Goal: Task Accomplishment & Management: Use online tool/utility

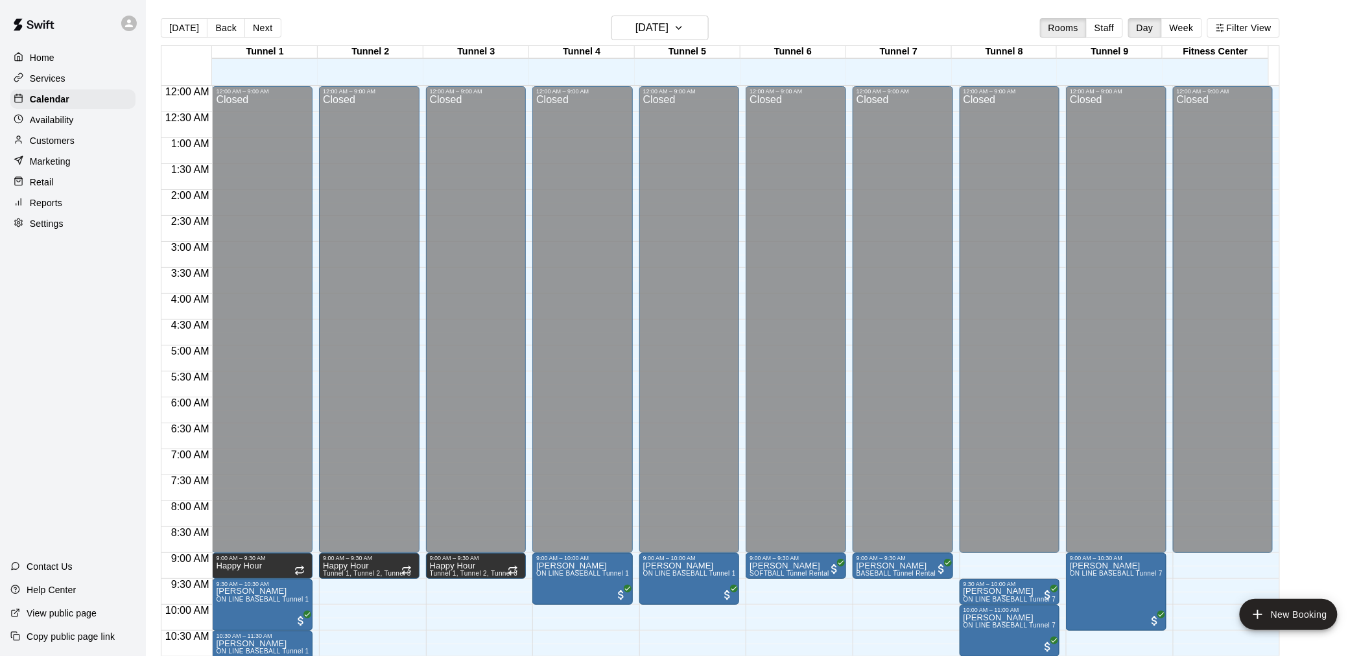
scroll to position [659, 0]
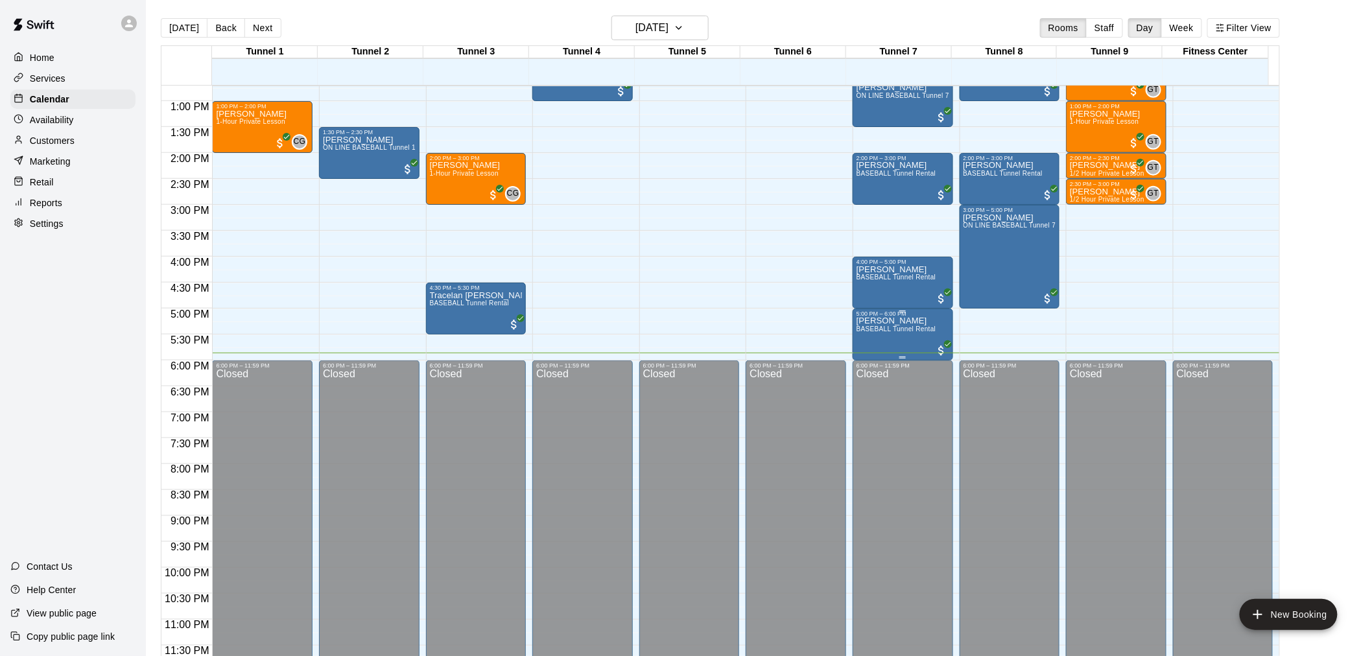
click at [895, 321] on p "[PERSON_NAME]" at bounding box center [897, 321] width 80 height 0
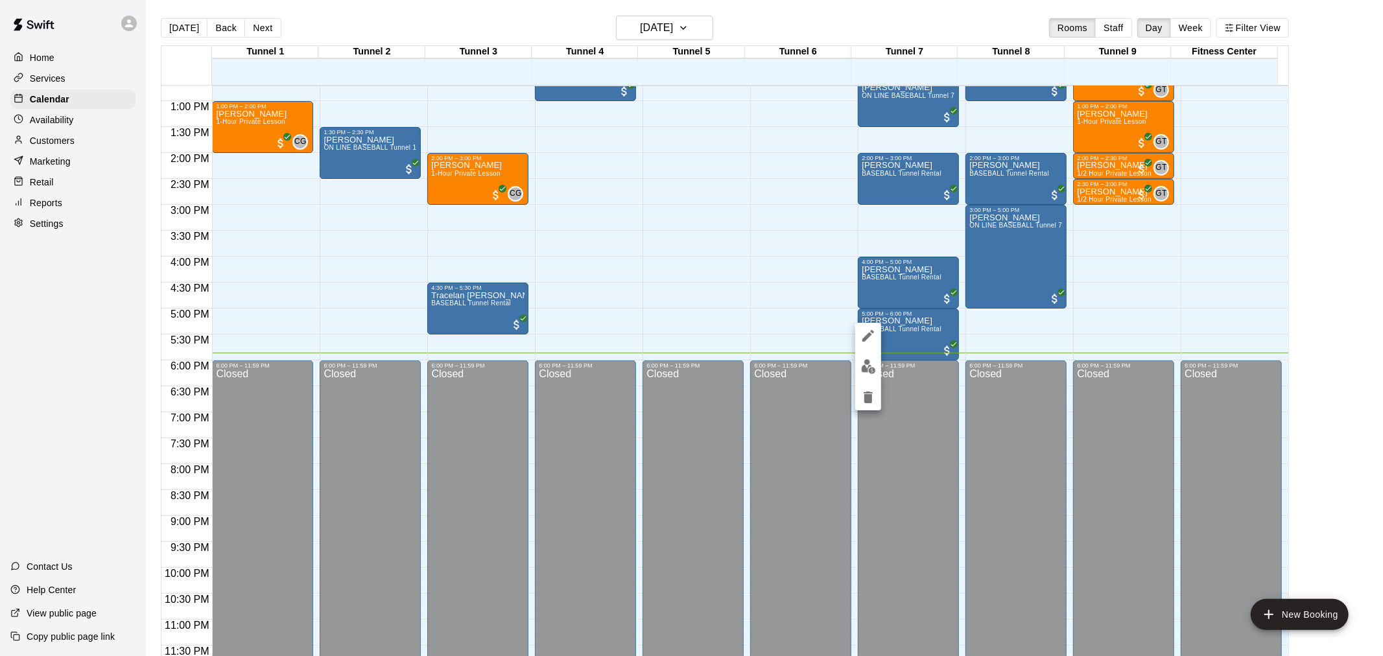
click at [869, 368] on img "edit" at bounding box center [868, 366] width 15 height 15
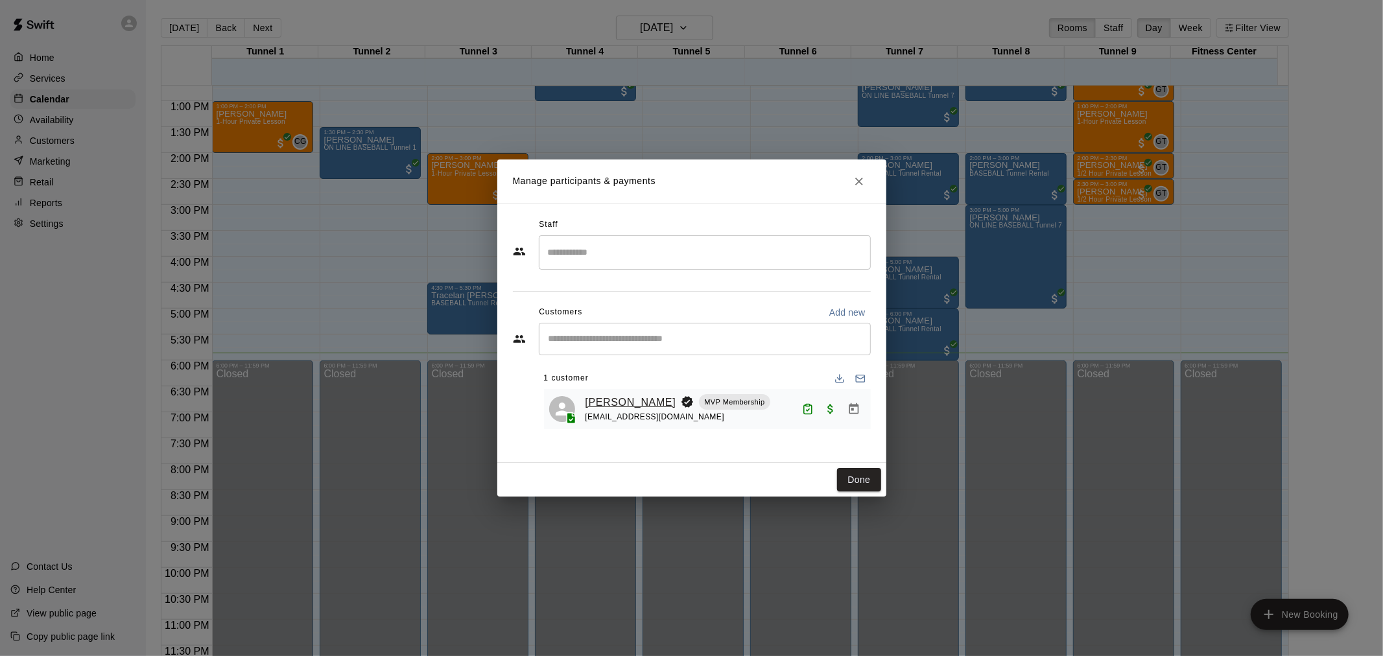
click at [615, 403] on link "[PERSON_NAME]" at bounding box center [631, 402] width 91 height 17
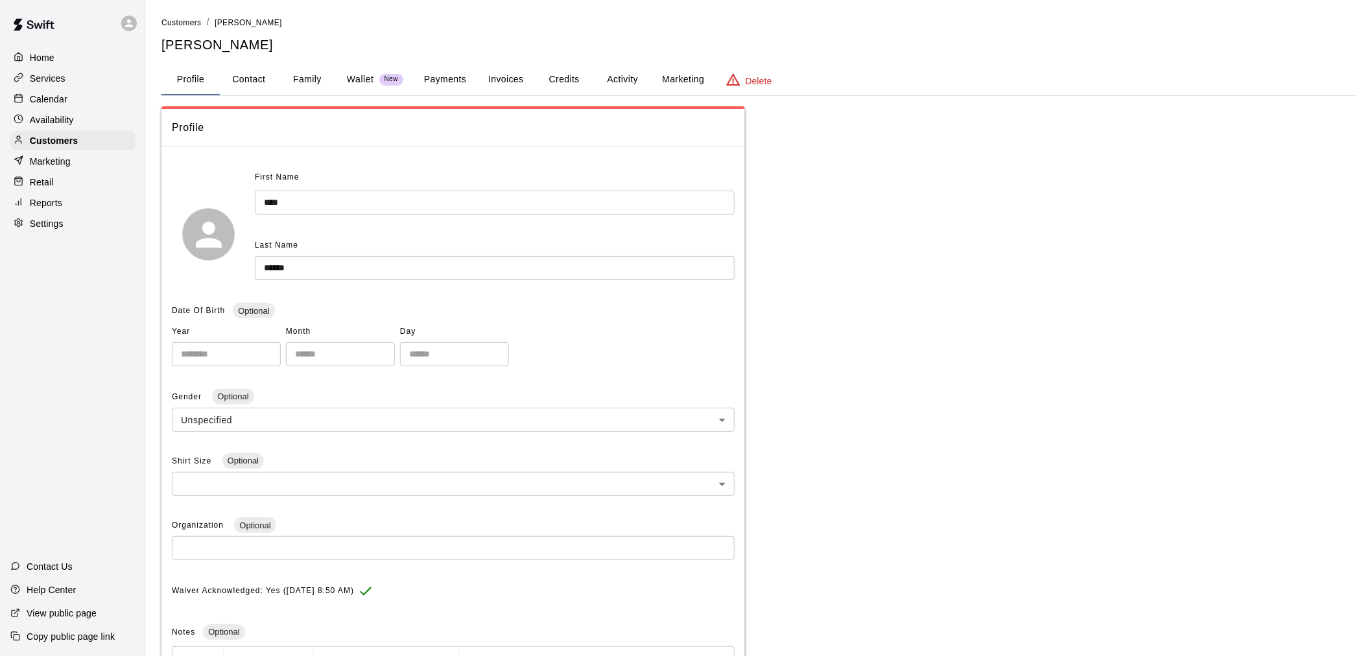
drag, startPoint x: 448, startPoint y: 79, endPoint x: 449, endPoint y: 93, distance: 13.7
click at [448, 80] on button "Payments" at bounding box center [445, 79] width 63 height 31
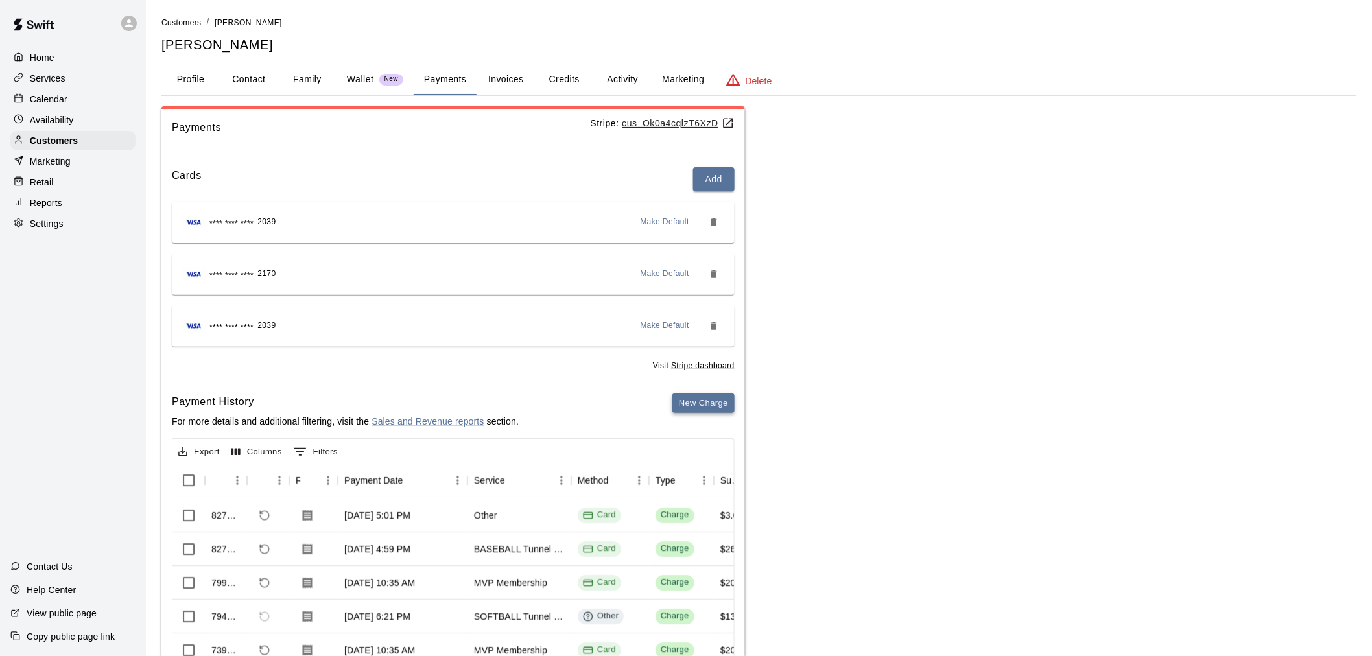
click at [701, 400] on button "New Charge" at bounding box center [703, 404] width 62 height 20
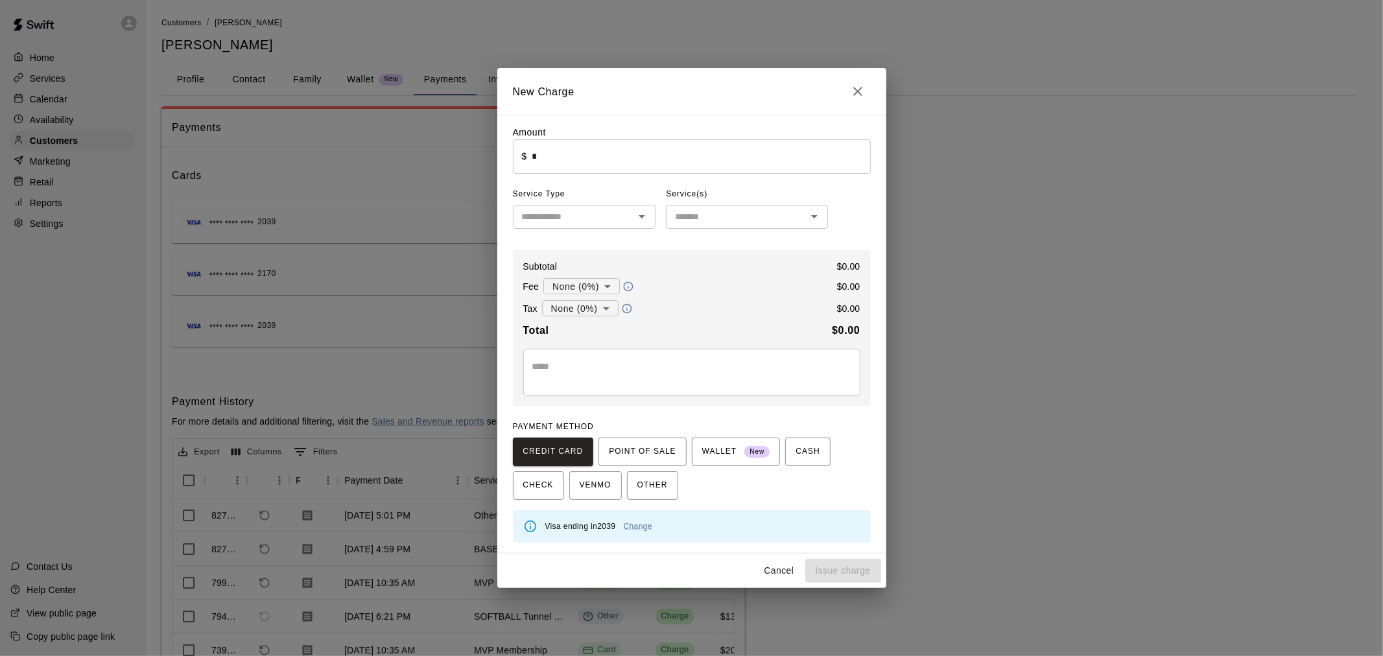
click at [563, 158] on input "*" at bounding box center [701, 156] width 338 height 34
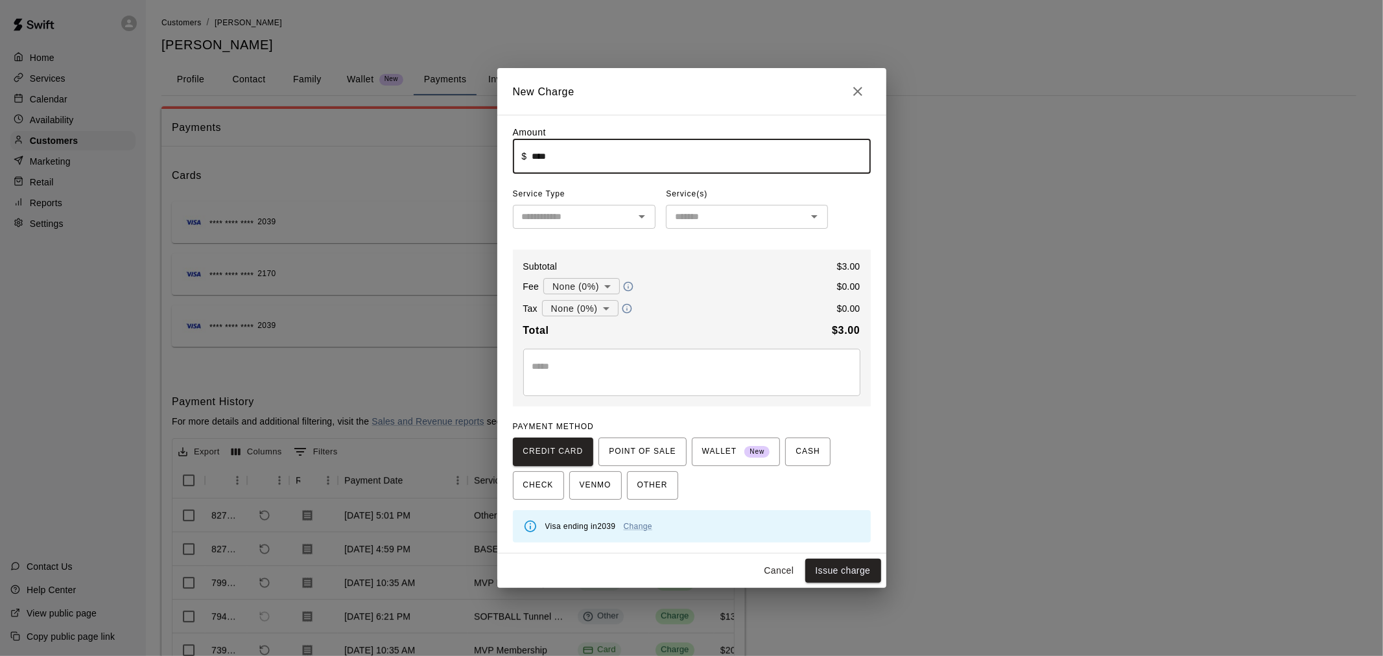
type input "****"
click at [556, 225] on input "text" at bounding box center [574, 217] width 114 height 16
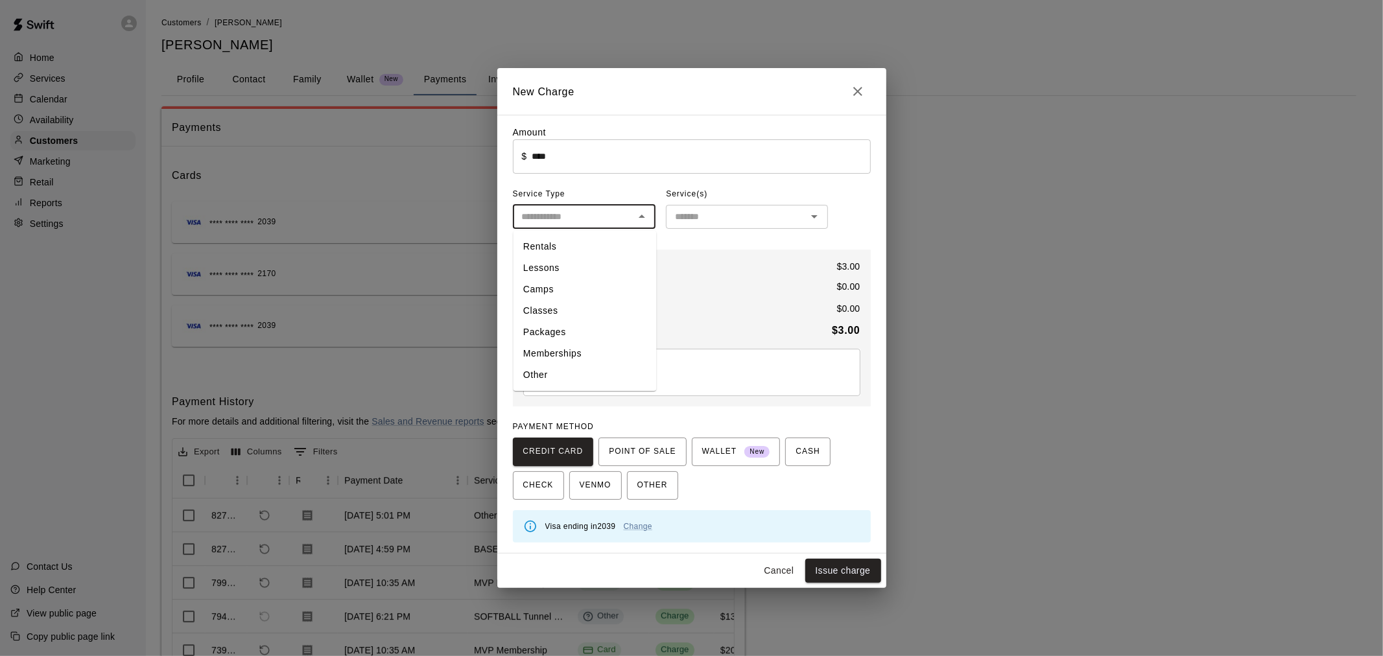
click at [558, 370] on li "Other" at bounding box center [584, 375] width 143 height 21
type input "*****"
click at [757, 217] on input "text" at bounding box center [736, 217] width 133 height 16
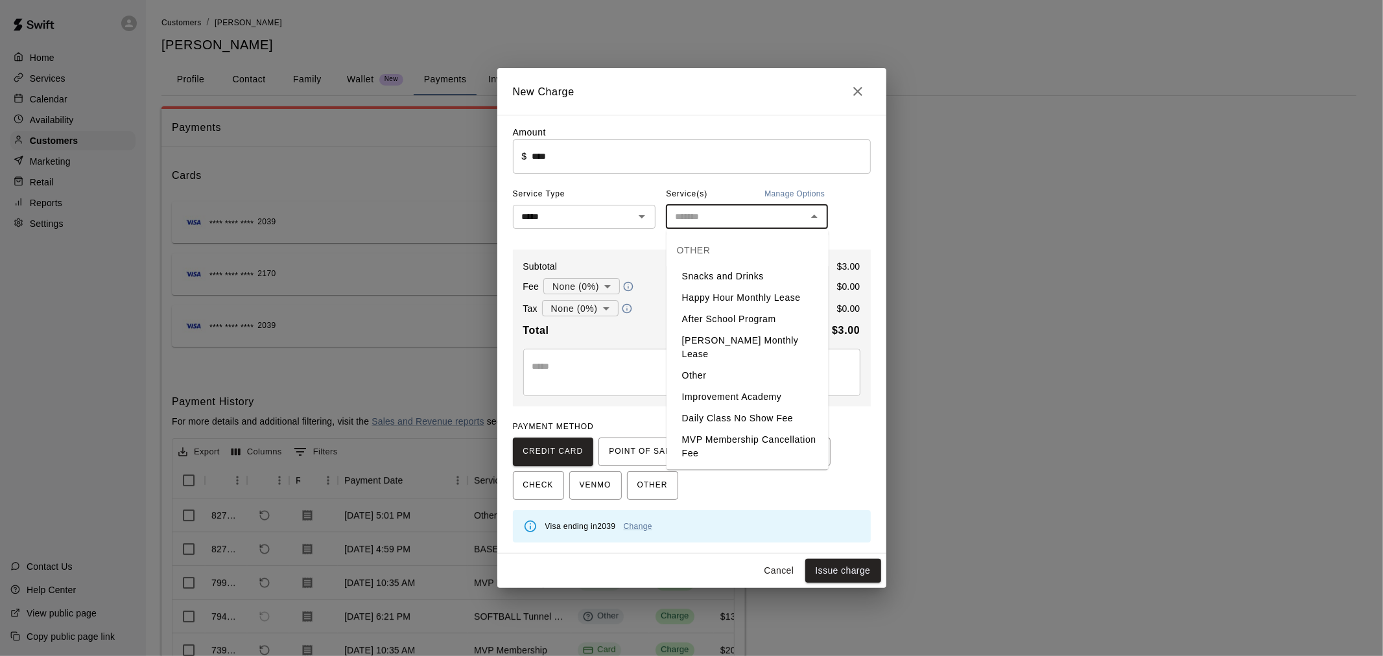
click at [718, 268] on li "Snacks and Drinks" at bounding box center [748, 276] width 162 height 21
type input "**********"
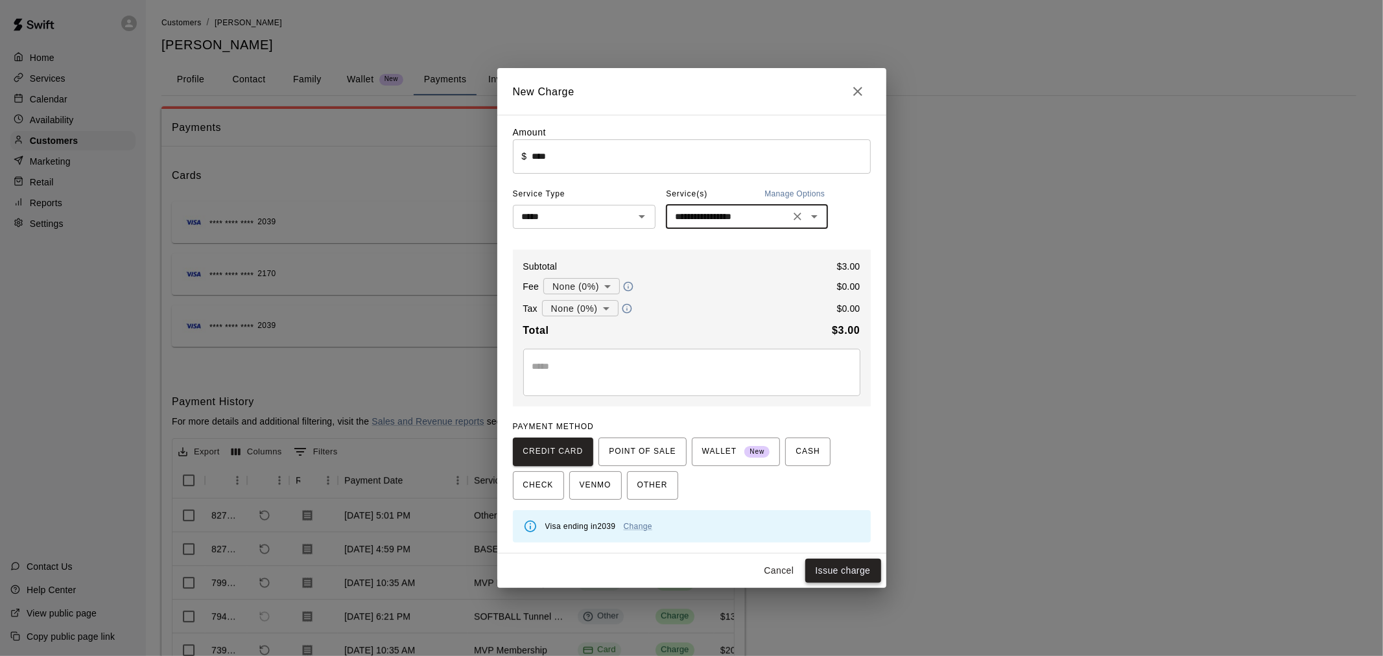
click at [832, 567] on button "Issue charge" at bounding box center [843, 571] width 76 height 24
type input "*"
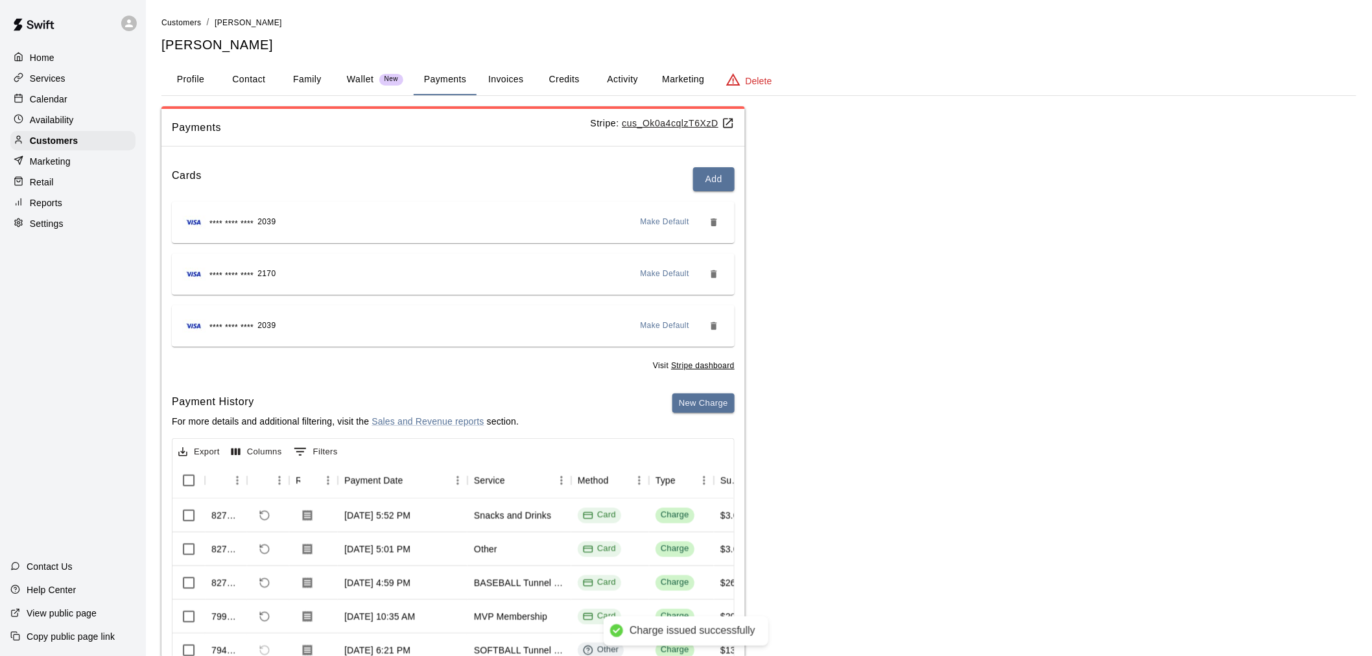
click at [73, 109] on div "Calendar" at bounding box center [72, 98] width 125 height 19
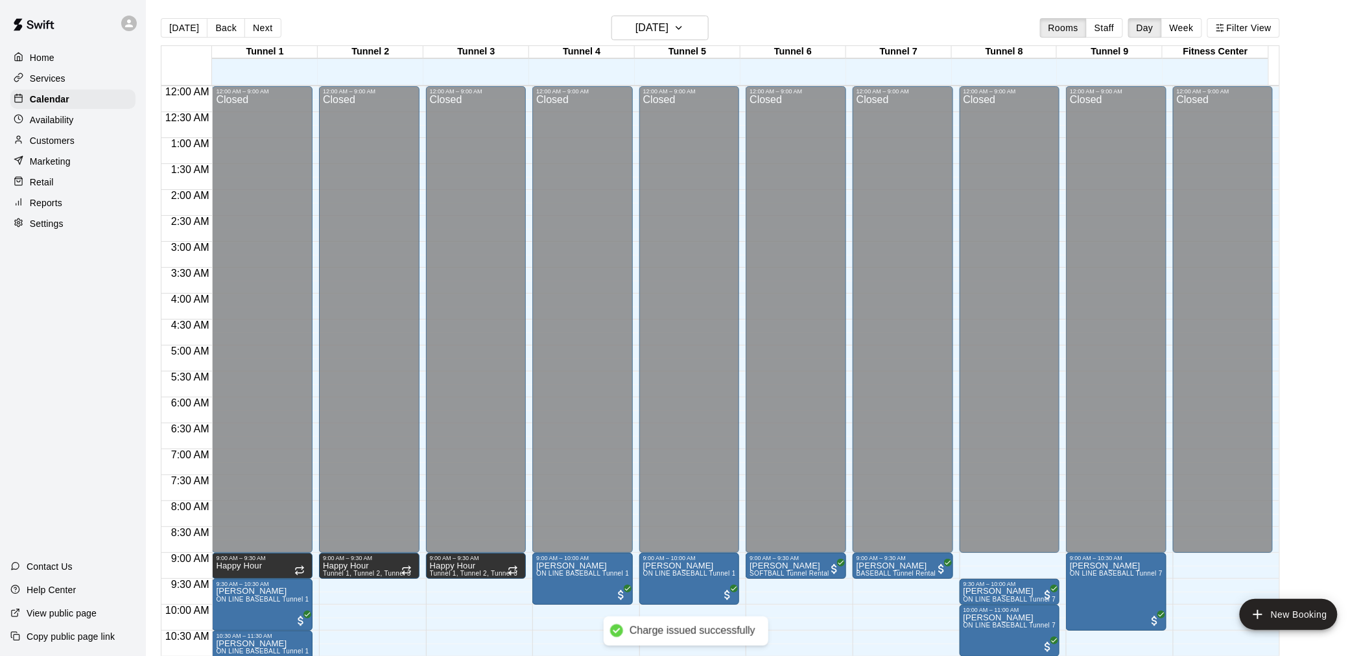
scroll to position [621, 0]
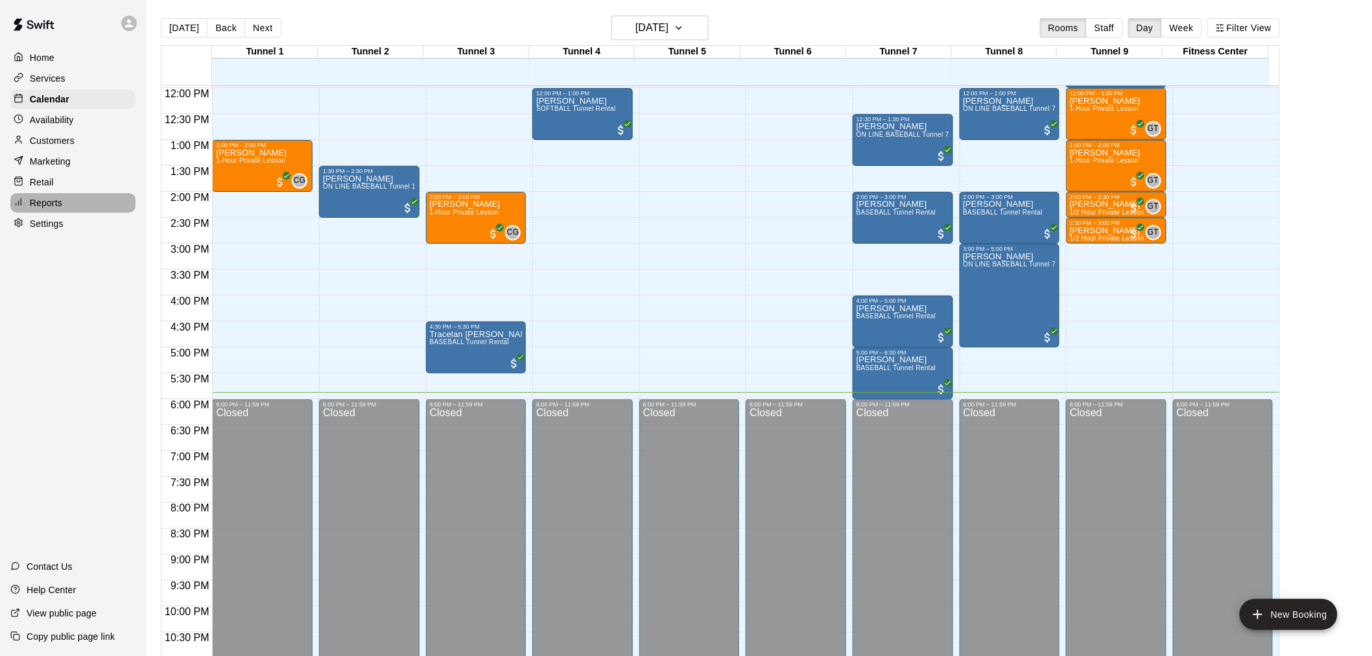
click at [45, 209] on p "Reports" at bounding box center [46, 202] width 32 height 13
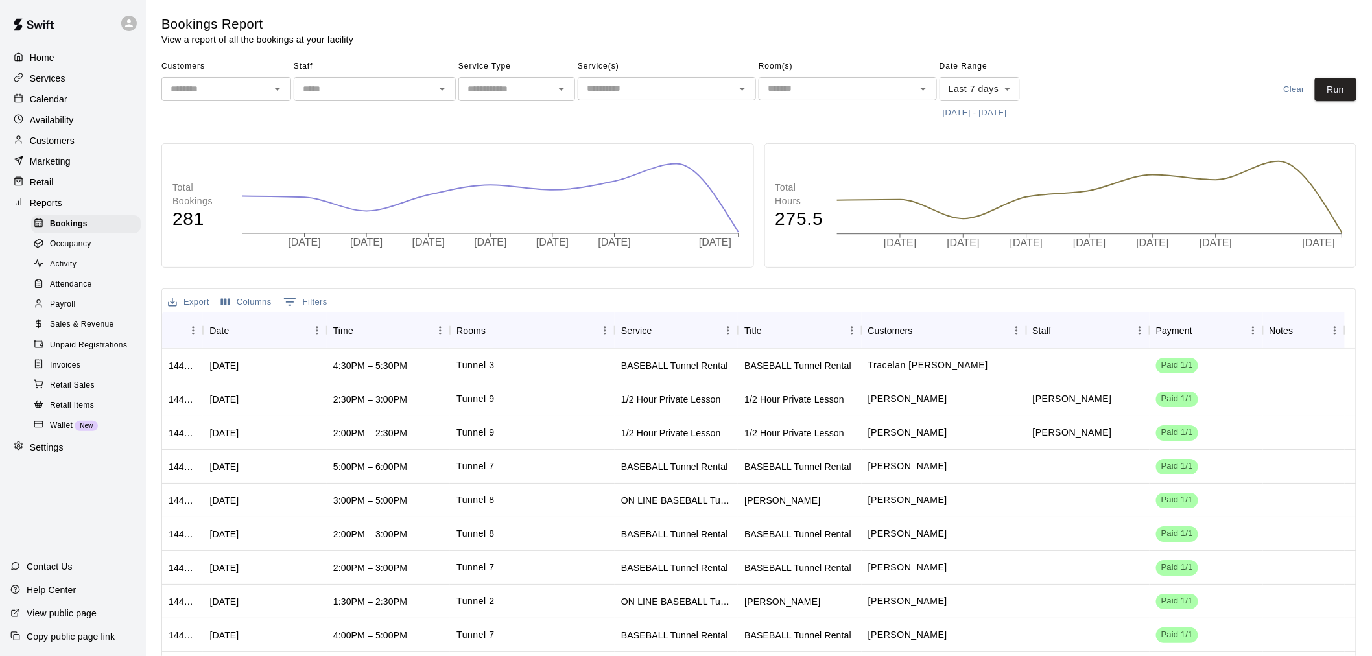
click at [88, 352] on span "Unpaid Registrations" at bounding box center [88, 345] width 77 height 13
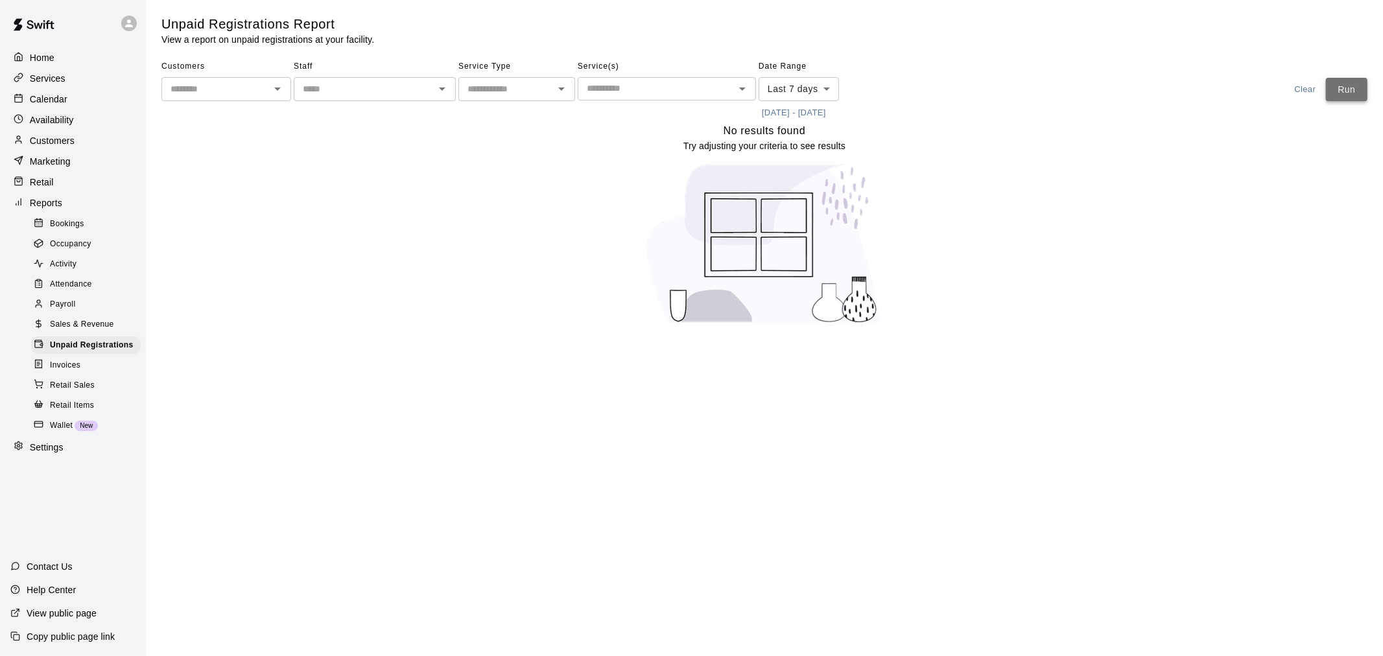
drag, startPoint x: 1359, startPoint y: 88, endPoint x: 1347, endPoint y: 94, distance: 13.9
click at [1358, 91] on button "Run" at bounding box center [1347, 90] width 42 height 24
click at [1344, 92] on button "Run" at bounding box center [1347, 90] width 42 height 24
click at [86, 58] on div "Home" at bounding box center [72, 57] width 125 height 19
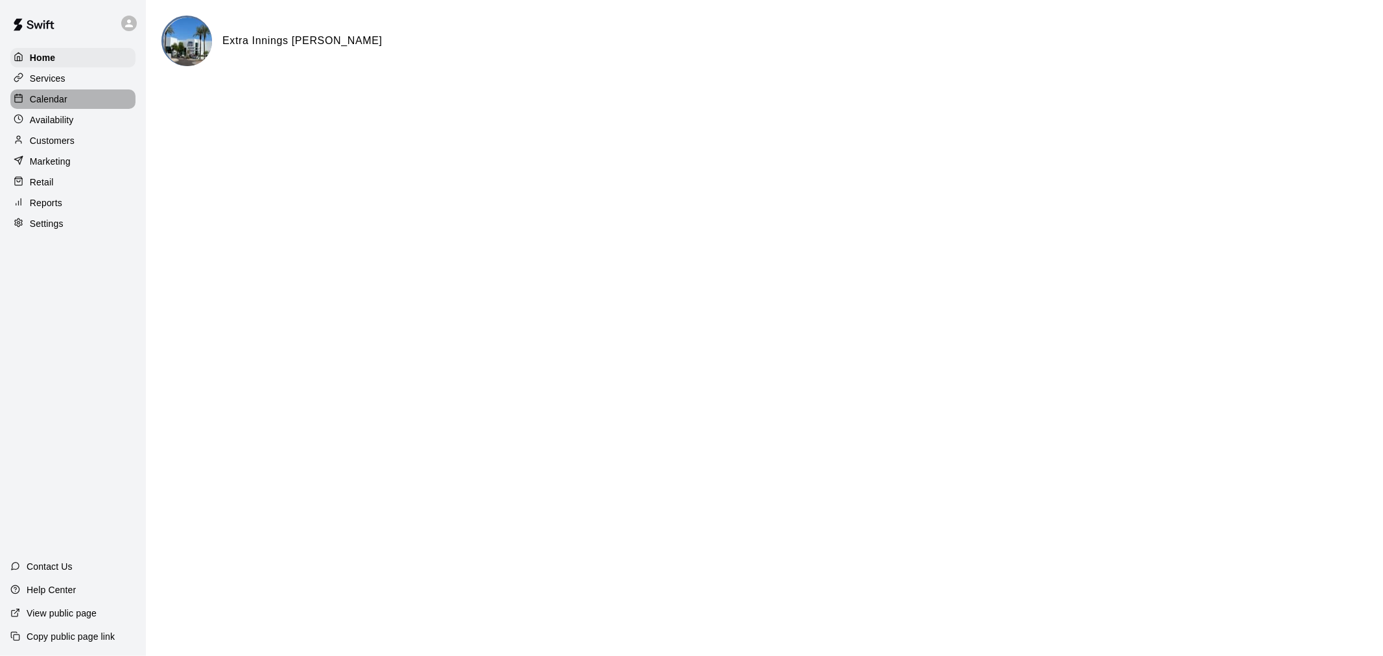
click at [65, 98] on p "Calendar" at bounding box center [49, 99] width 38 height 13
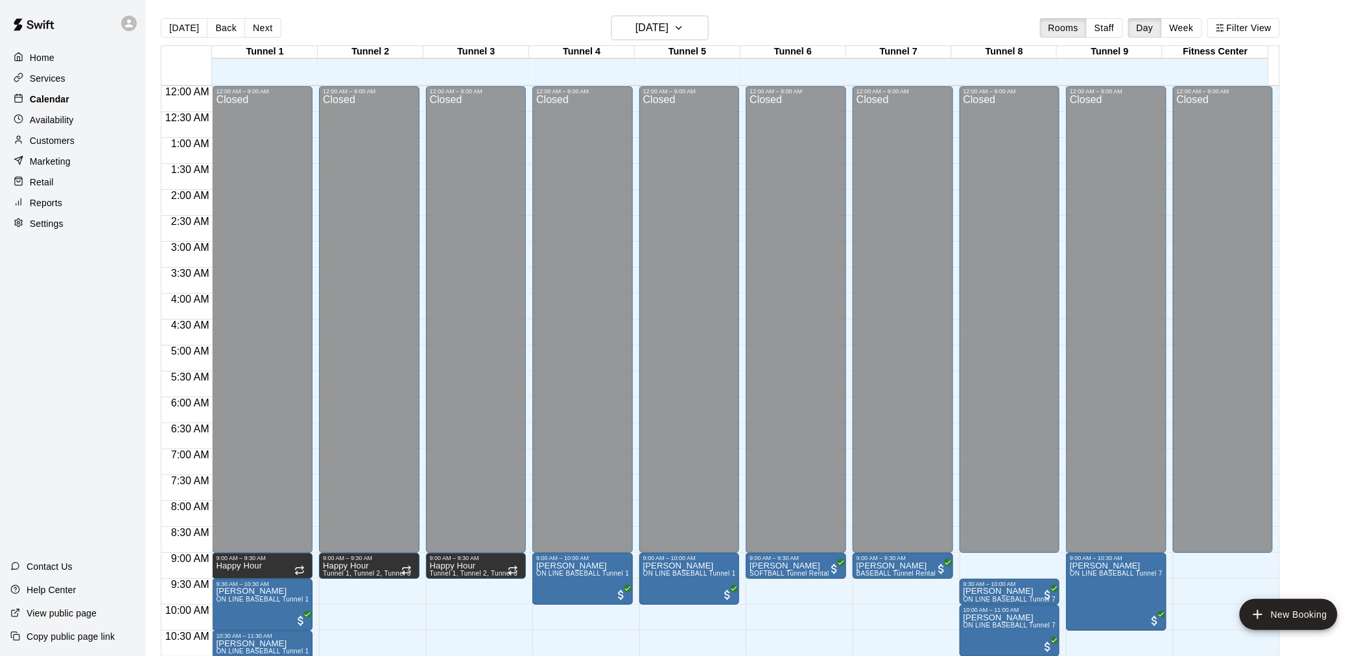
scroll to position [621, 0]
